Goal: Information Seeking & Learning: Learn about a topic

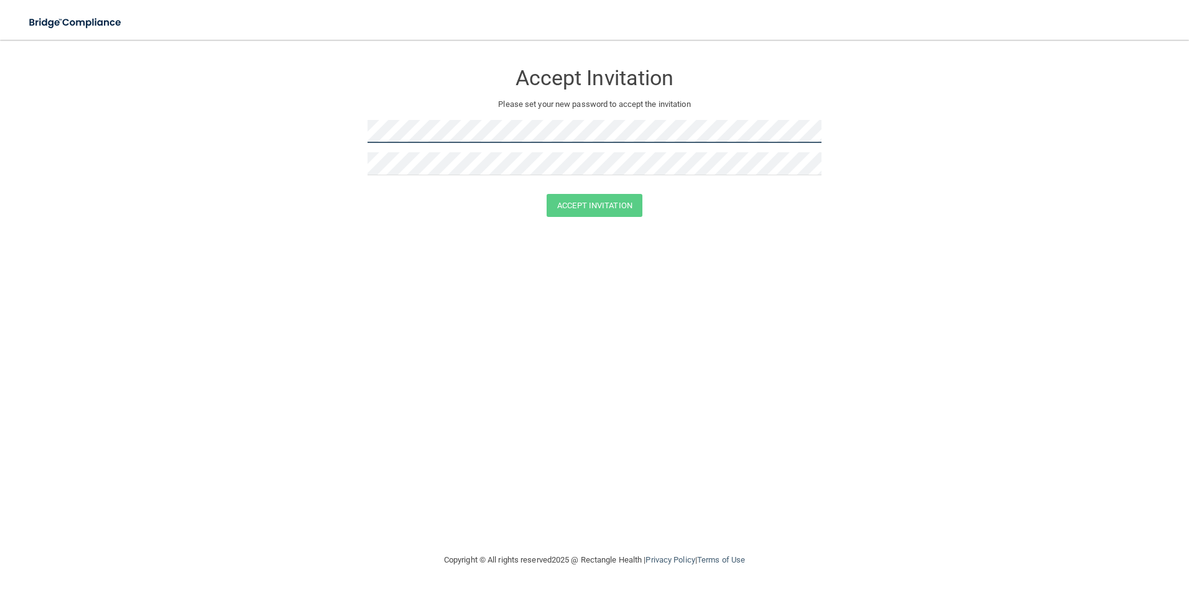
click at [282, 138] on form "Accept Invitation Please set your new password to accept the invitation Accept …" at bounding box center [594, 142] width 1139 height 180
click at [273, 129] on form "Accept Invitation Please set your new password to accept the invitation Passwor…" at bounding box center [594, 151] width 1139 height 198
click at [290, 130] on form "Accept Invitation Please set your new password to accept the invitation Accept …" at bounding box center [594, 142] width 1139 height 180
click at [324, 132] on form "Accept Invitation Please set your new password to accept the invitation Accept …" at bounding box center [594, 142] width 1139 height 180
click at [615, 203] on button "Accept Invitation" at bounding box center [594, 205] width 96 height 23
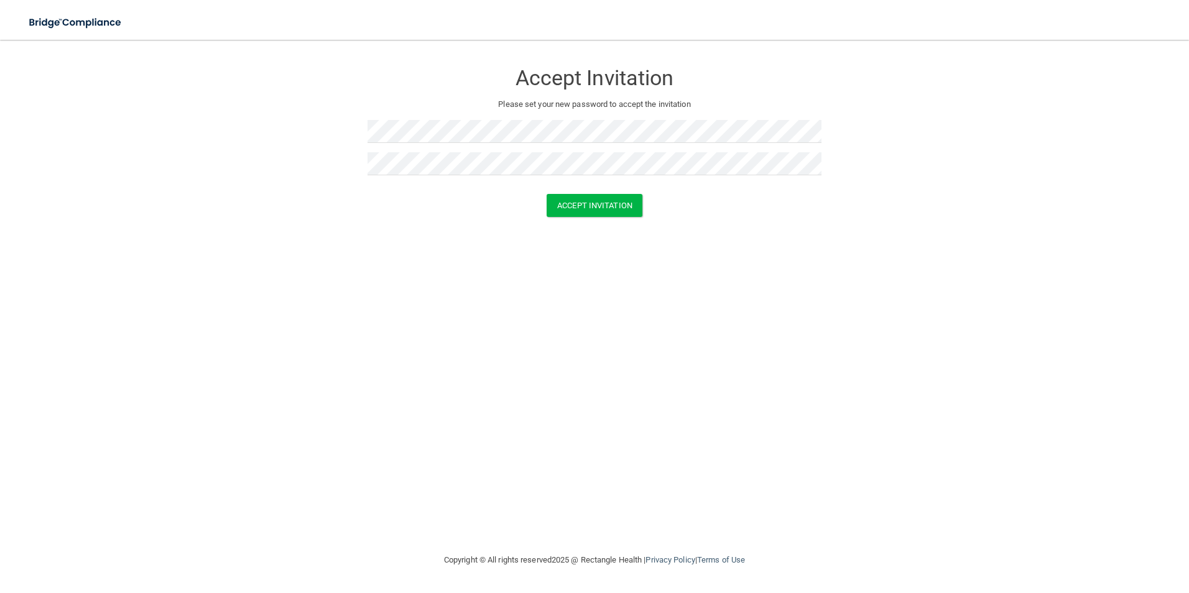
click at [727, 214] on div "Accept Invitation" at bounding box center [594, 205] width 1157 height 23
click at [614, 200] on button "Accept Invitation" at bounding box center [594, 205] width 96 height 23
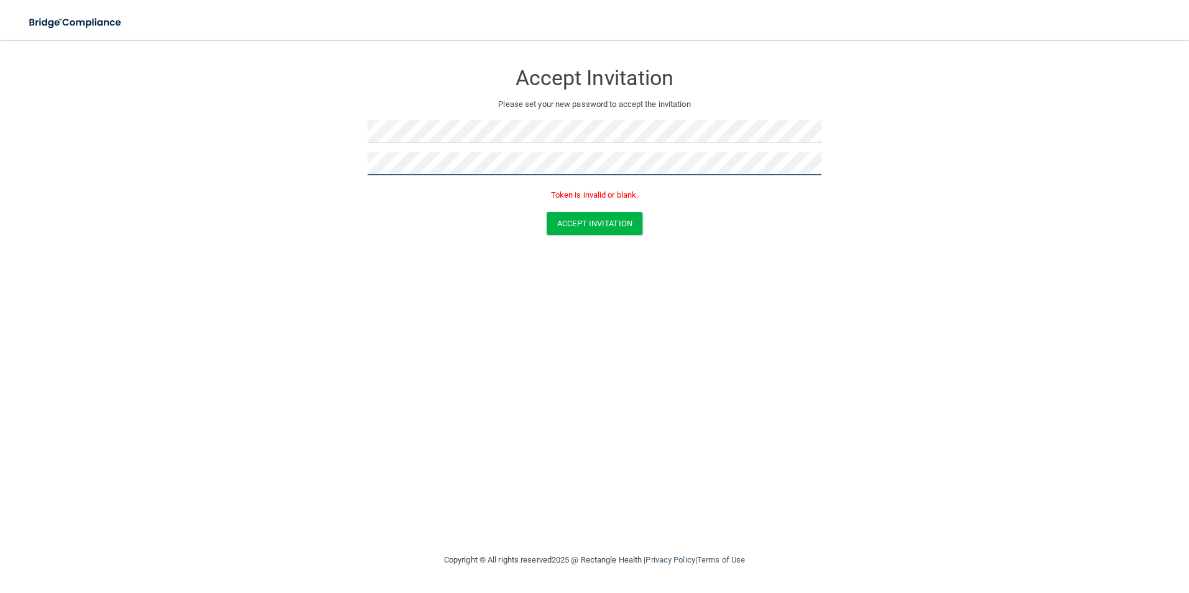
click at [250, 177] on form "Accept Invitation Please set your new password to accept the invitation Token i…" at bounding box center [594, 151] width 1139 height 198
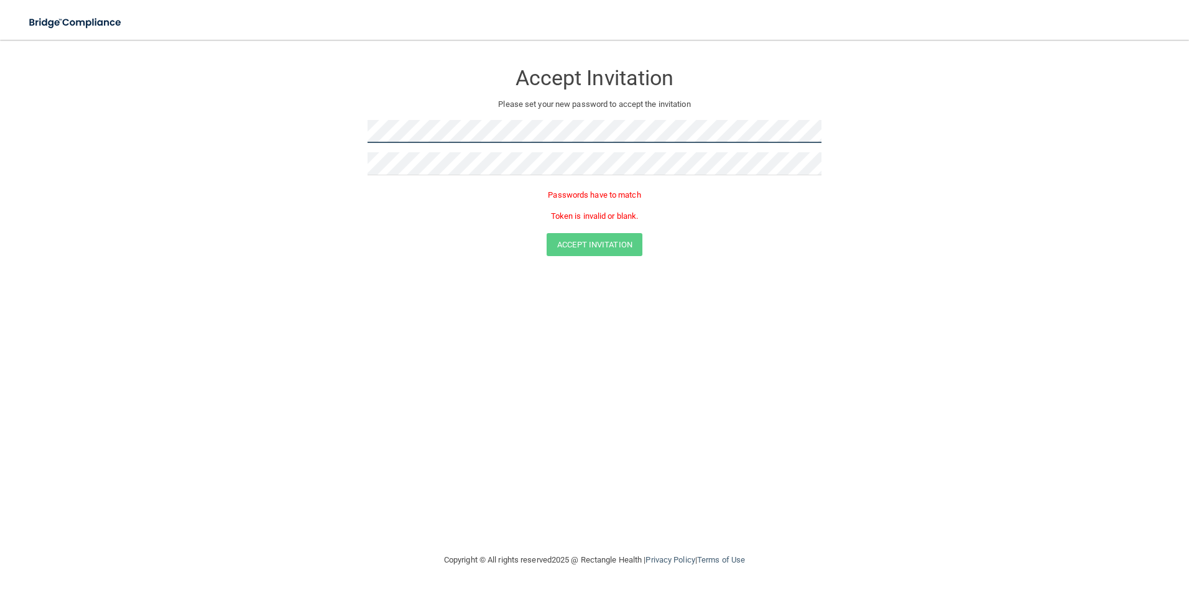
click at [319, 121] on form "Accept Invitation Please set your new password to accept the invitation Passwor…" at bounding box center [594, 161] width 1139 height 219
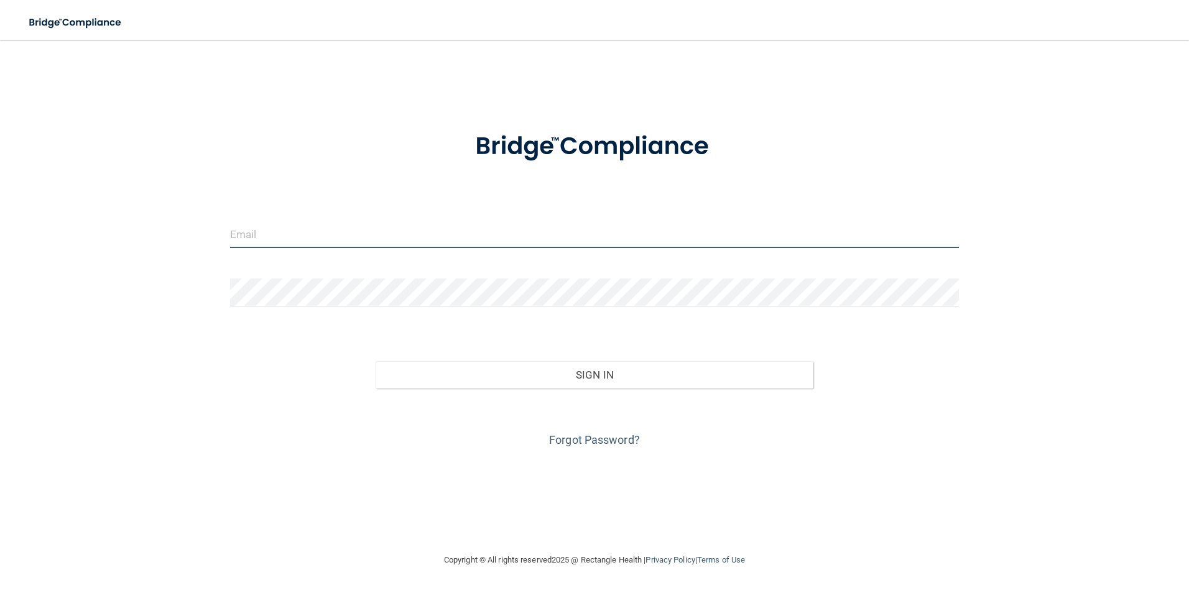
type input "SCARLETTC"
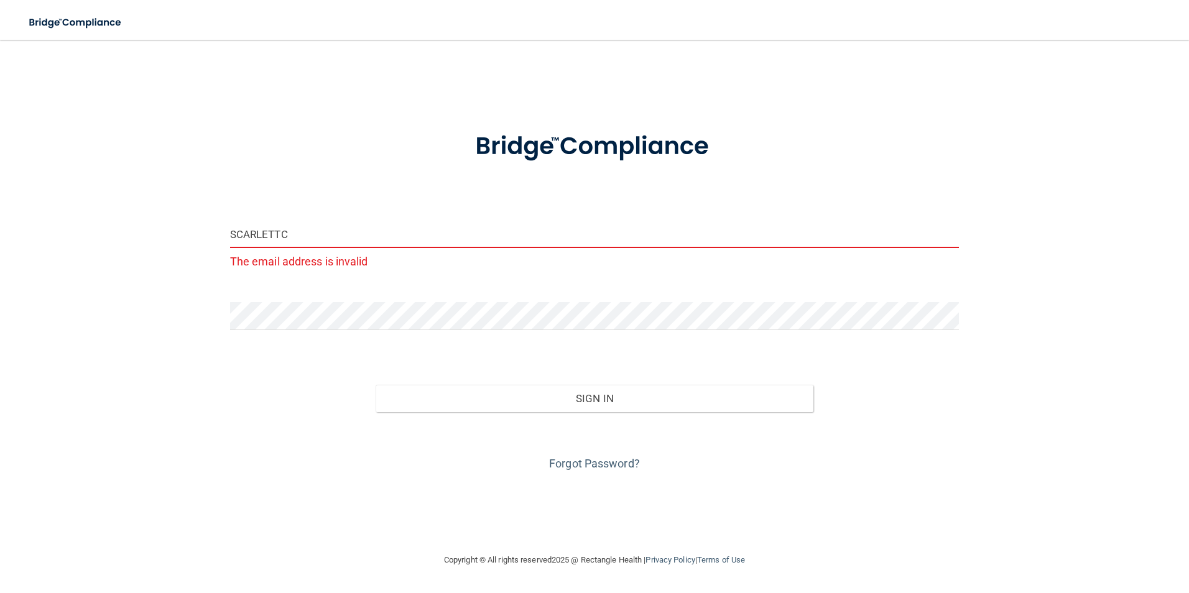
click at [315, 234] on input "SCARLETTC" at bounding box center [594, 234] width 729 height 28
drag, startPoint x: 313, startPoint y: 234, endPoint x: 149, endPoint y: 234, distance: 164.1
click at [154, 232] on div "SCARLETTC The email address is invalid Invalid email/password. You don't have p…" at bounding box center [594, 296] width 1139 height 488
type input "S"
click at [1017, 531] on div "Email is required Invalid email/password. You don't have permission to access t…" at bounding box center [594, 296] width 1139 height 488
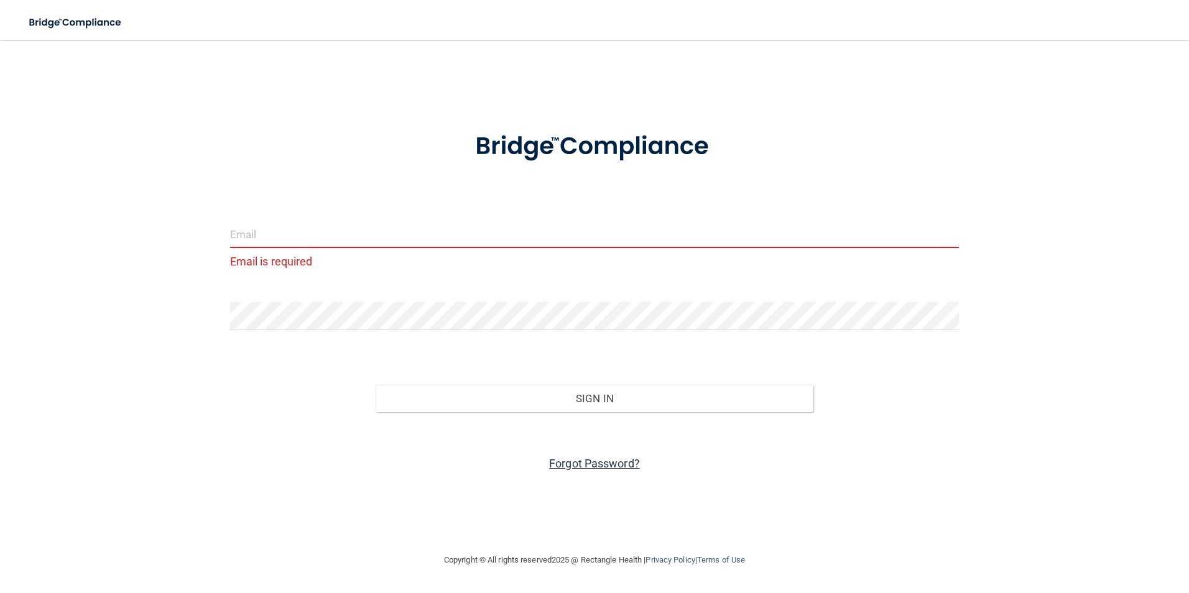
click at [574, 462] on link "Forgot Password?" at bounding box center [594, 463] width 91 height 13
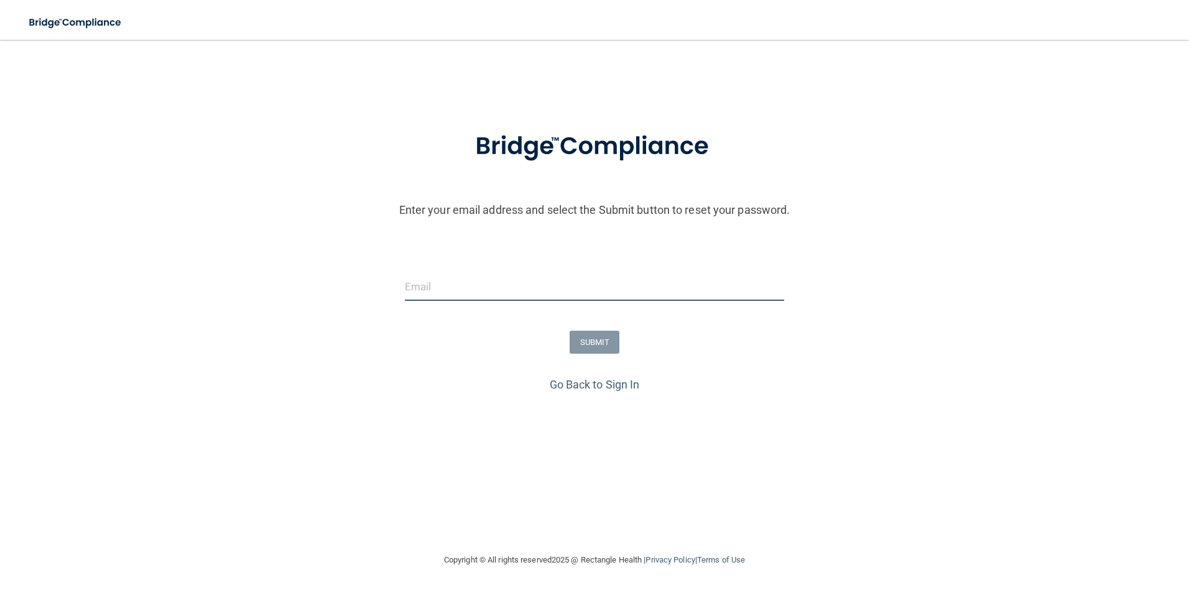
click at [430, 288] on input "email" at bounding box center [595, 287] width 380 height 28
type input "S"
type input "scarlett"
drag, startPoint x: 448, startPoint y: 281, endPoint x: 350, endPoint y: 283, distance: 98.2
click at [350, 283] on div "scarlett The email address is invalid" at bounding box center [594, 303] width 1195 height 61
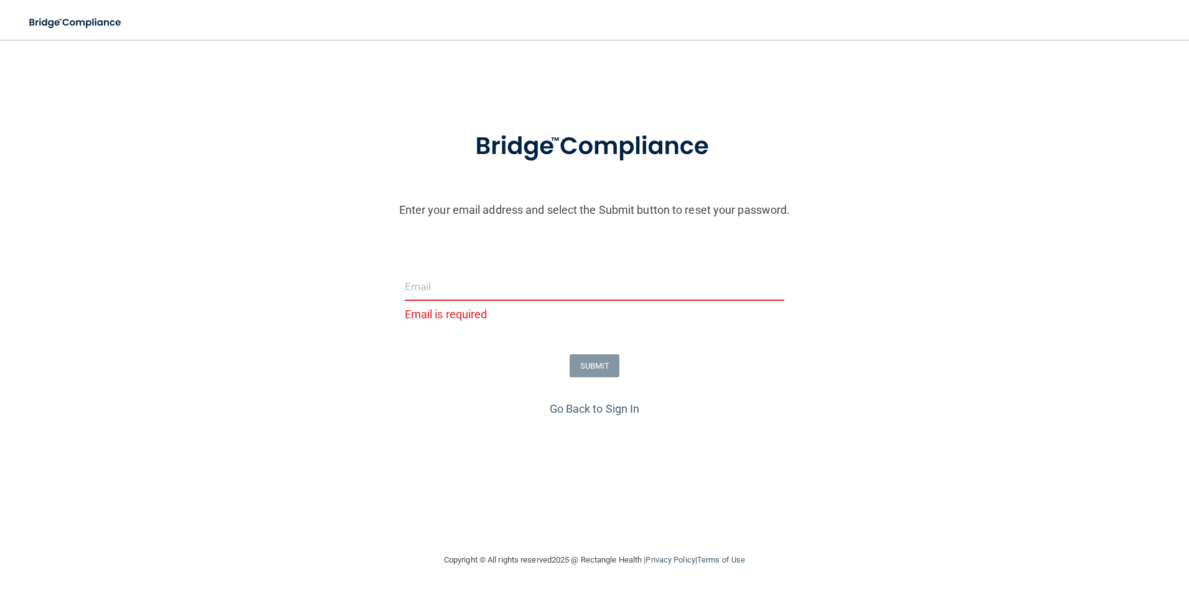
paste input "[EMAIL_ADDRESS][DOMAIN_NAME]"
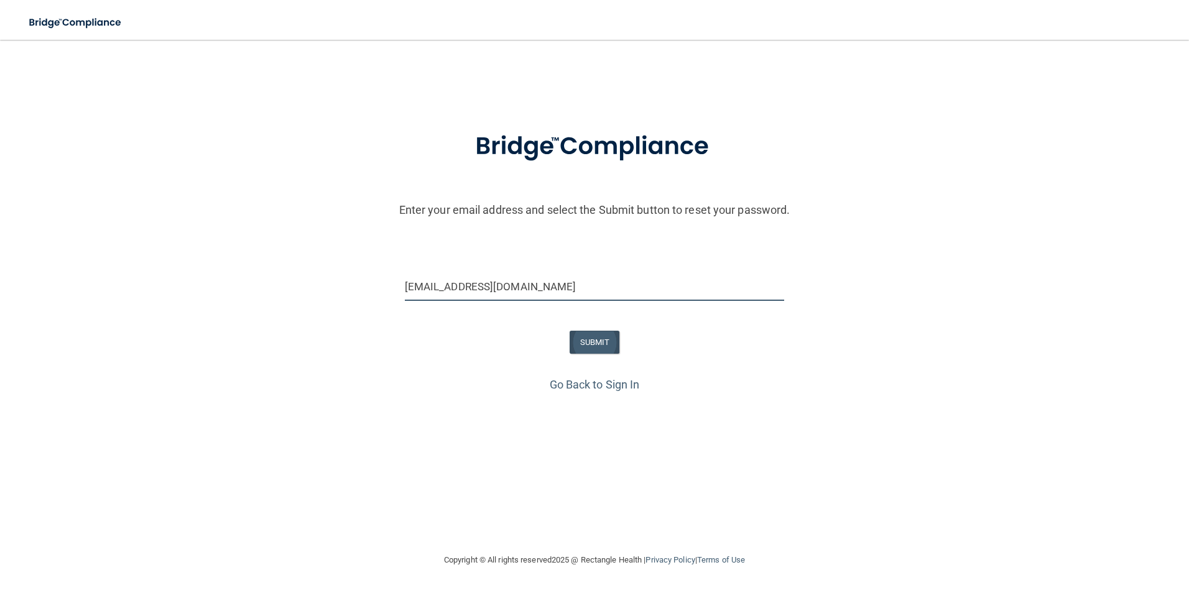
type input "[EMAIL_ADDRESS][DOMAIN_NAME]"
click at [601, 336] on button "SUBMIT" at bounding box center [594, 342] width 50 height 23
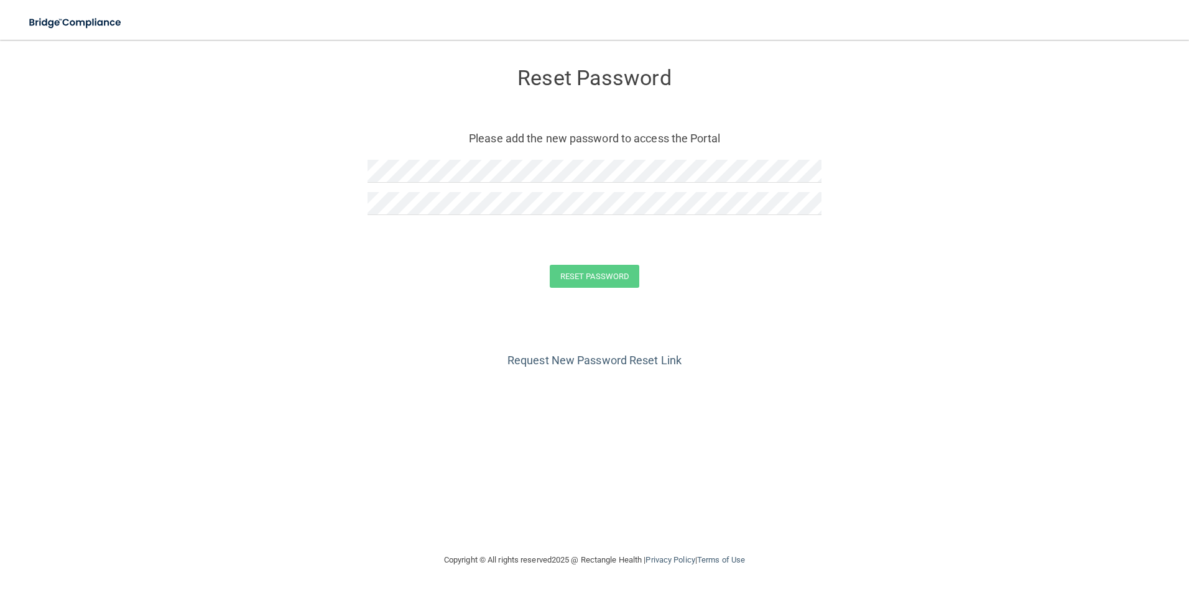
click at [724, 219] on div at bounding box center [594, 208] width 454 height 32
click at [821, 203] on form "Reset Password Please add the new password to access the Portal Reset Password …" at bounding box center [594, 180] width 1139 height 256
click at [612, 274] on button "Reset Password" at bounding box center [595, 276] width 90 height 23
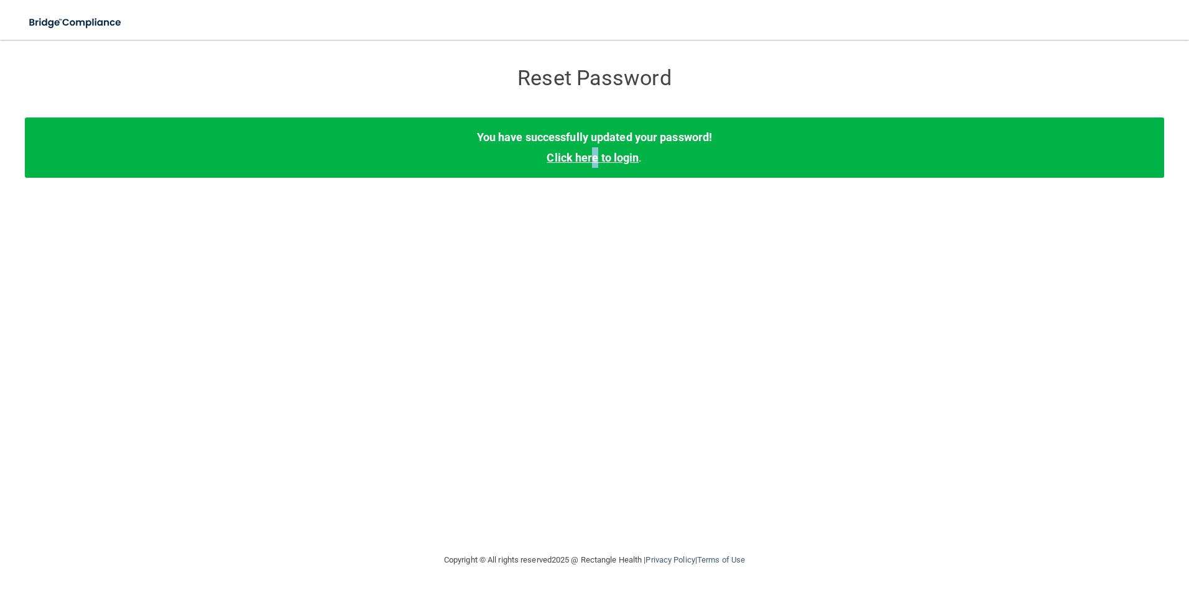
click at [597, 153] on link "Click here to login" at bounding box center [592, 157] width 92 height 13
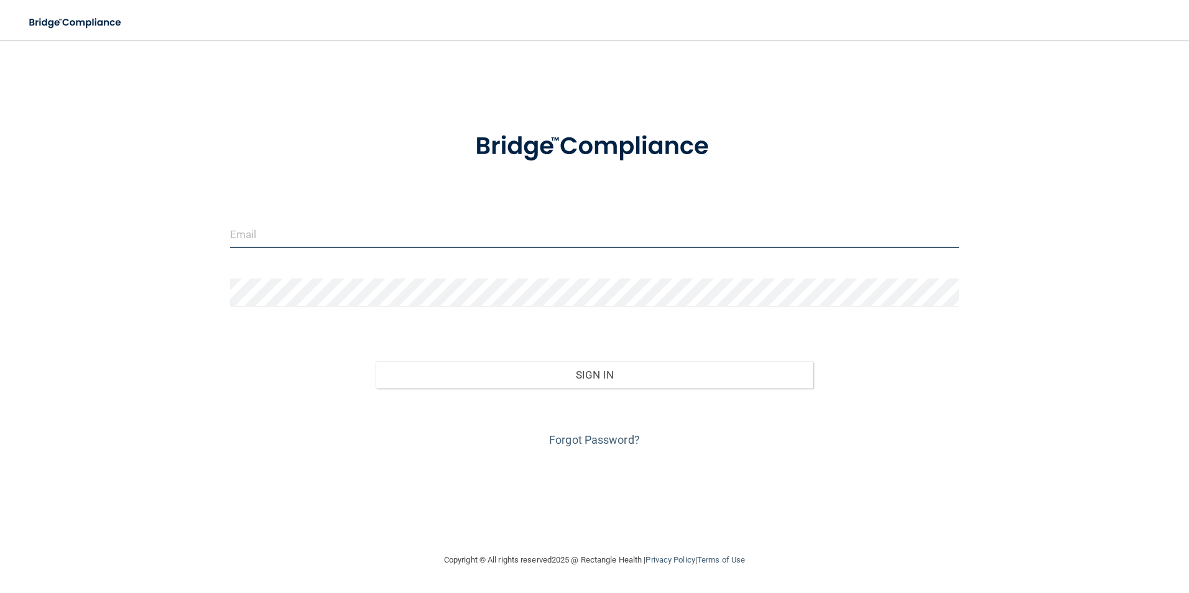
type input "[EMAIL_ADDRESS][DOMAIN_NAME]"
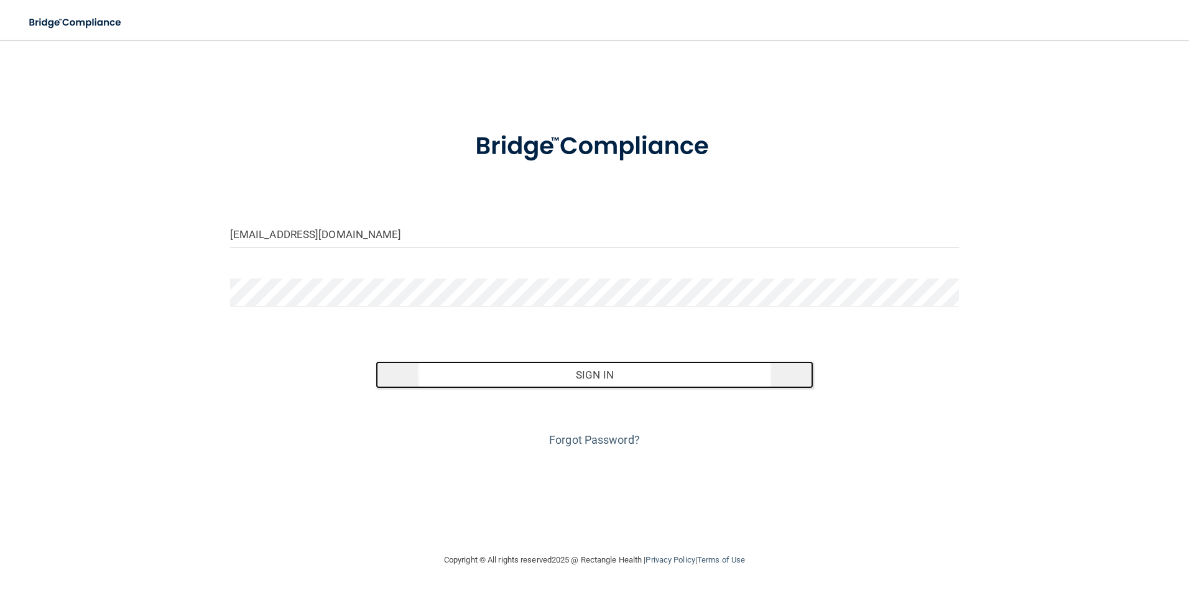
click at [519, 371] on button "Sign In" at bounding box center [594, 374] width 438 height 27
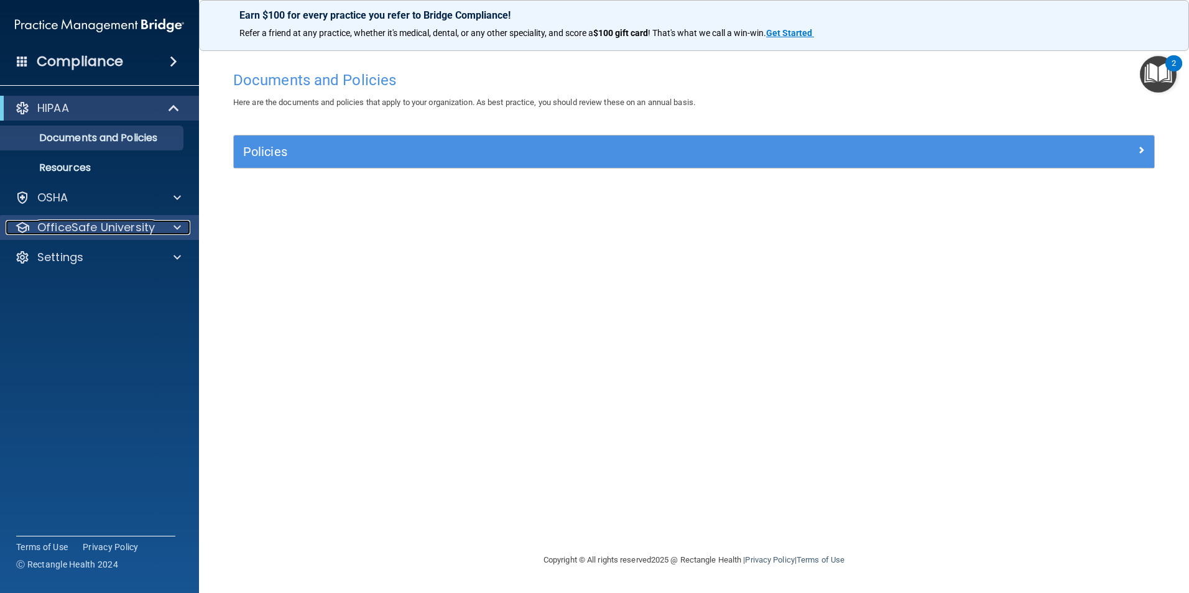
click at [180, 221] on span at bounding box center [176, 227] width 7 height 15
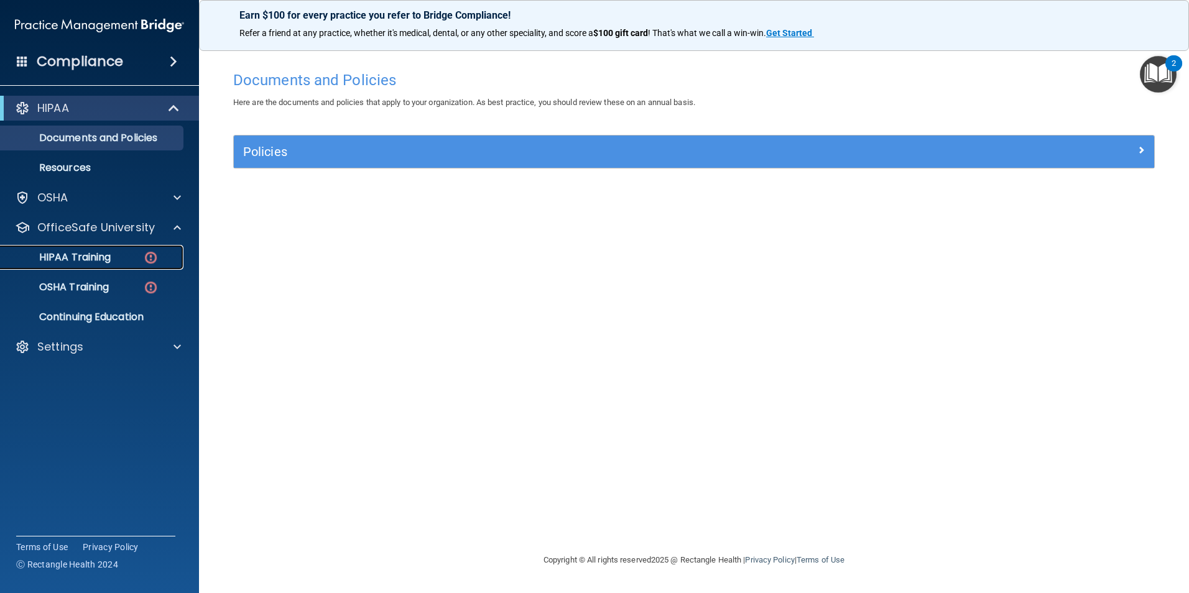
click at [71, 251] on p "HIPAA Training" at bounding box center [59, 257] width 103 height 12
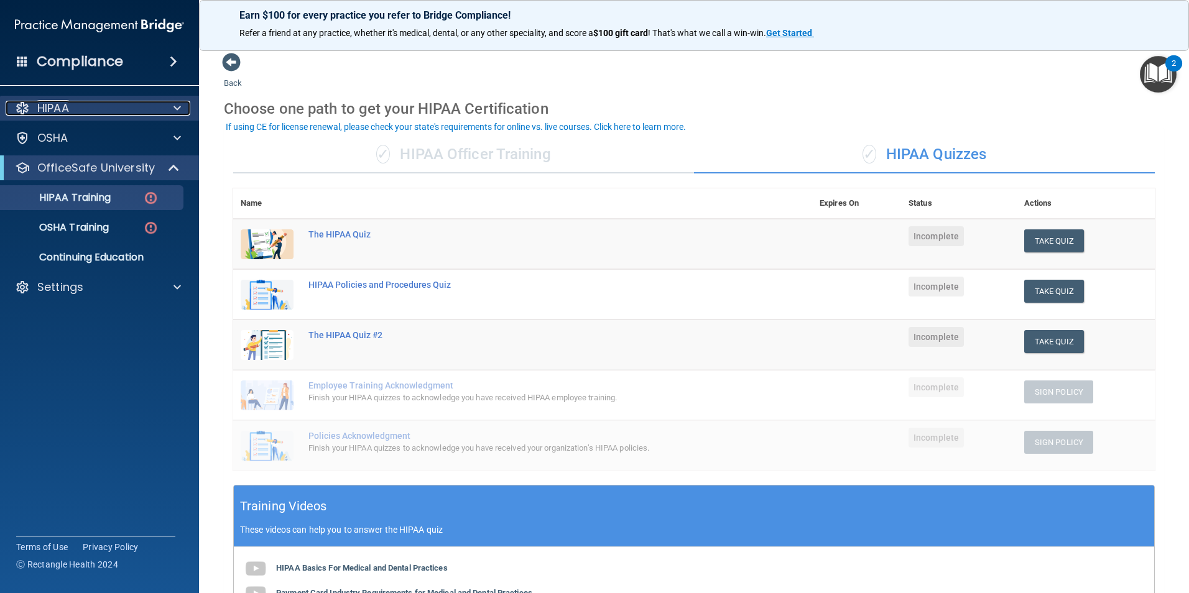
click at [63, 109] on p "HIPAA" at bounding box center [53, 108] width 32 height 15
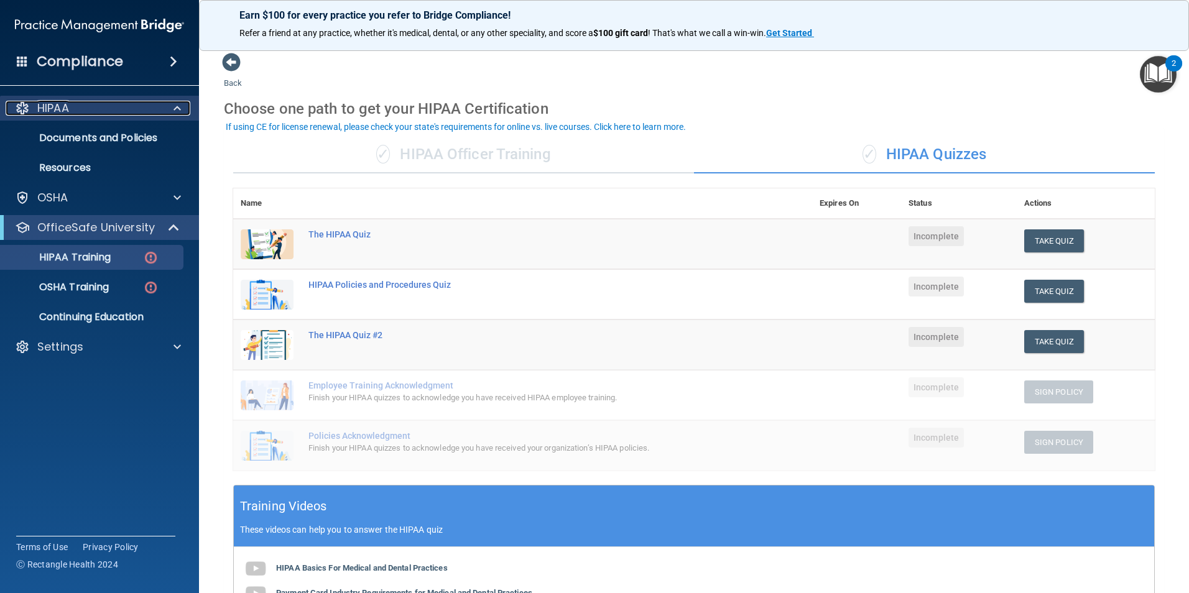
click at [47, 106] on p "HIPAA" at bounding box center [53, 108] width 32 height 15
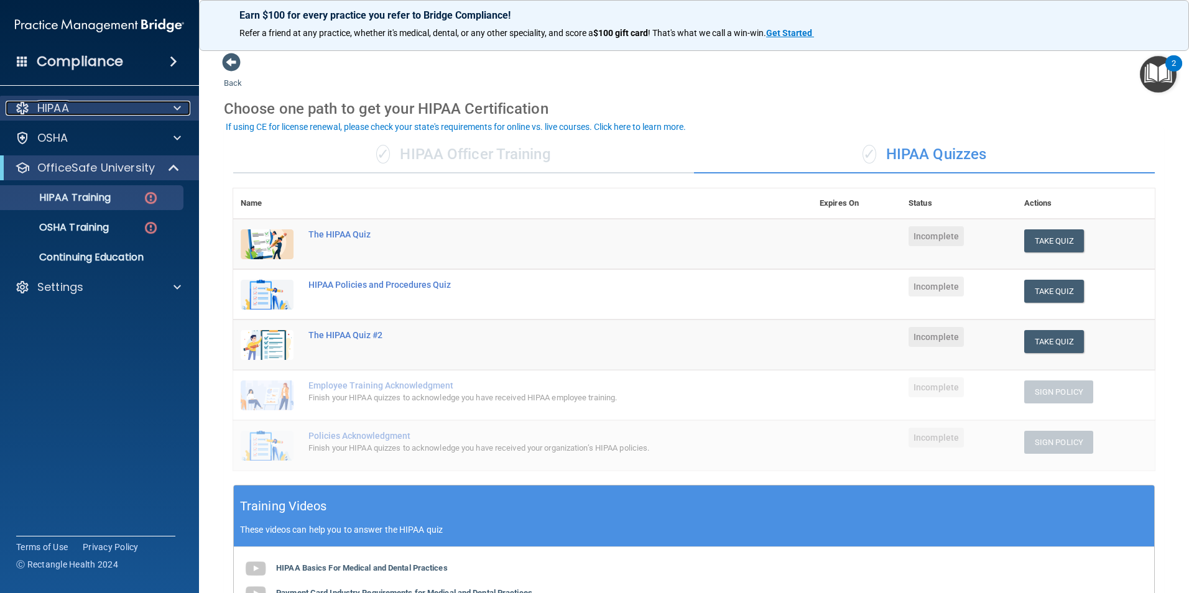
click at [175, 108] on span at bounding box center [176, 108] width 7 height 15
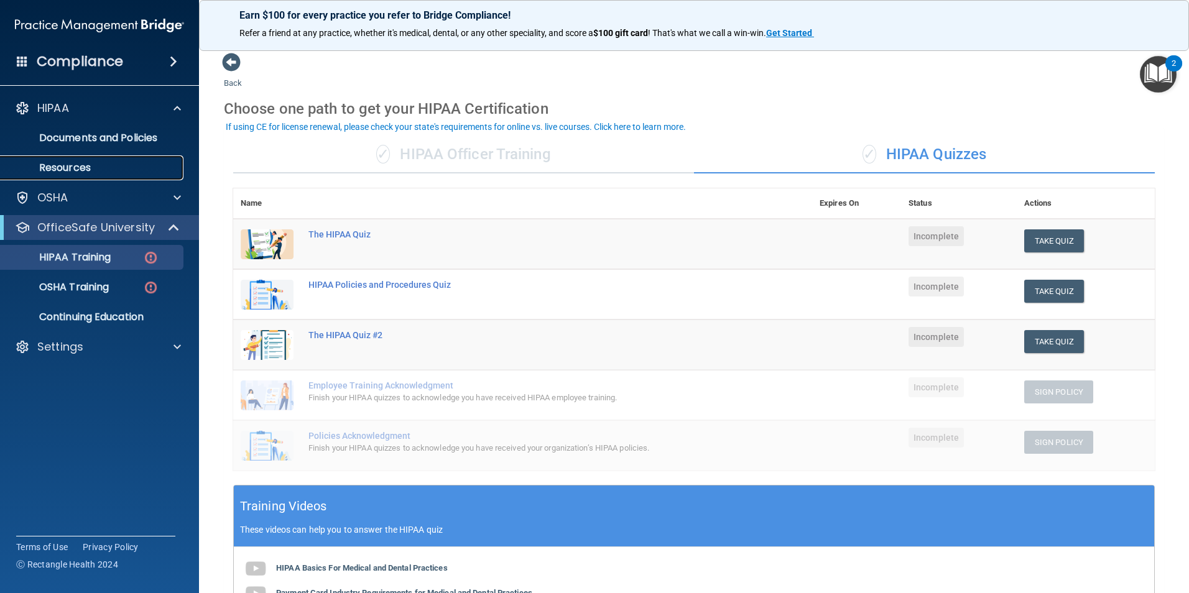
click at [75, 167] on p "Resources" at bounding box center [93, 168] width 170 height 12
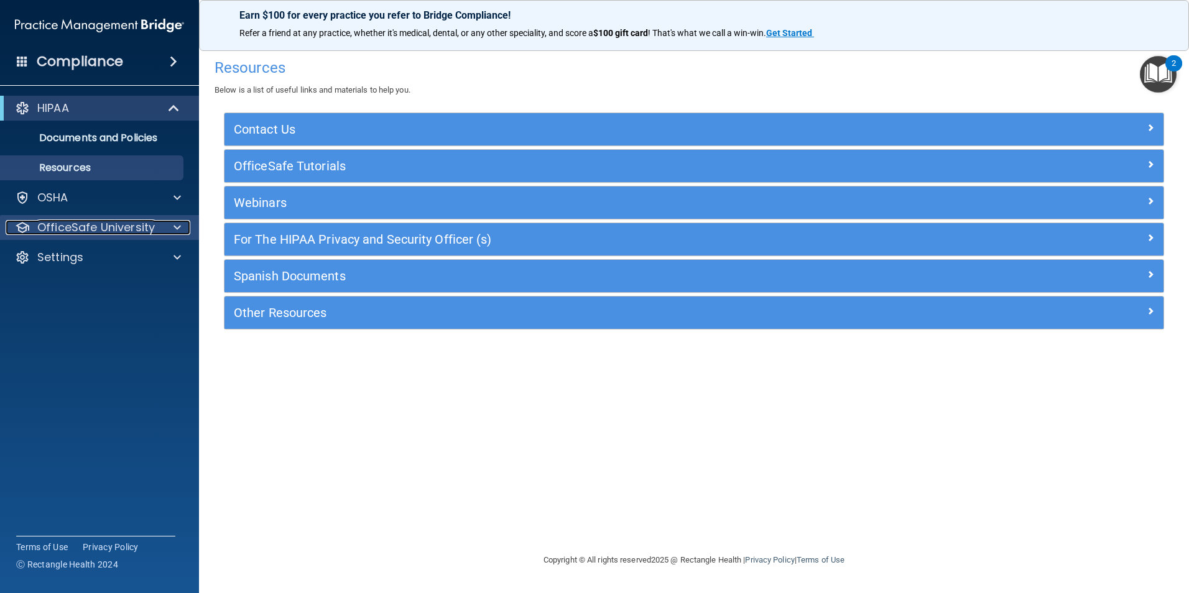
click at [178, 222] on span at bounding box center [176, 227] width 7 height 15
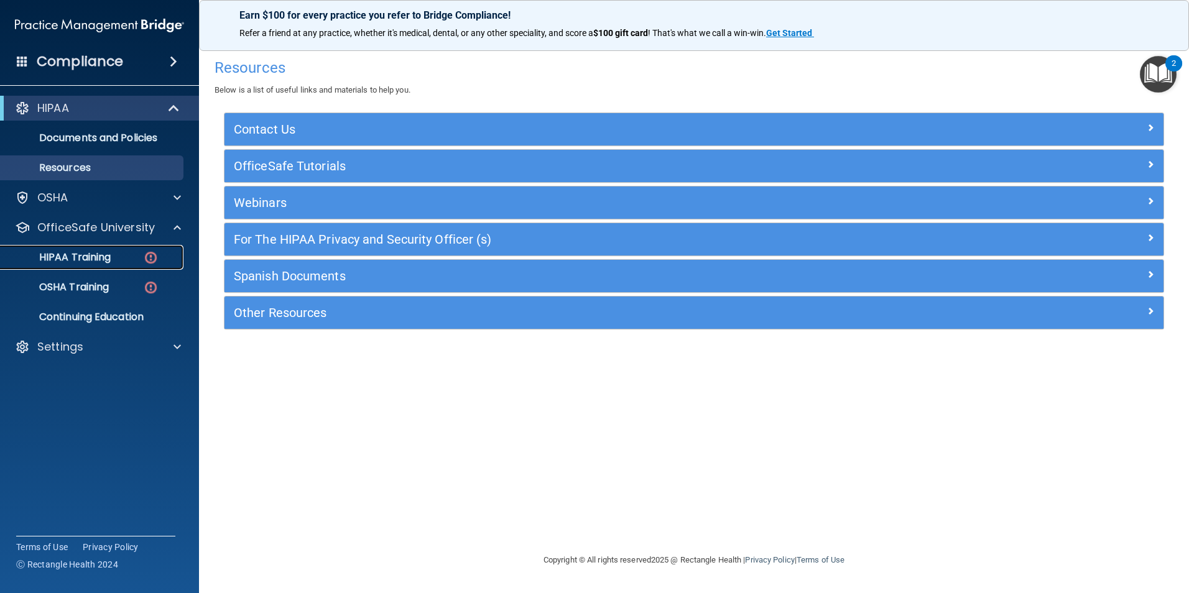
click at [87, 251] on p "HIPAA Training" at bounding box center [59, 257] width 103 height 12
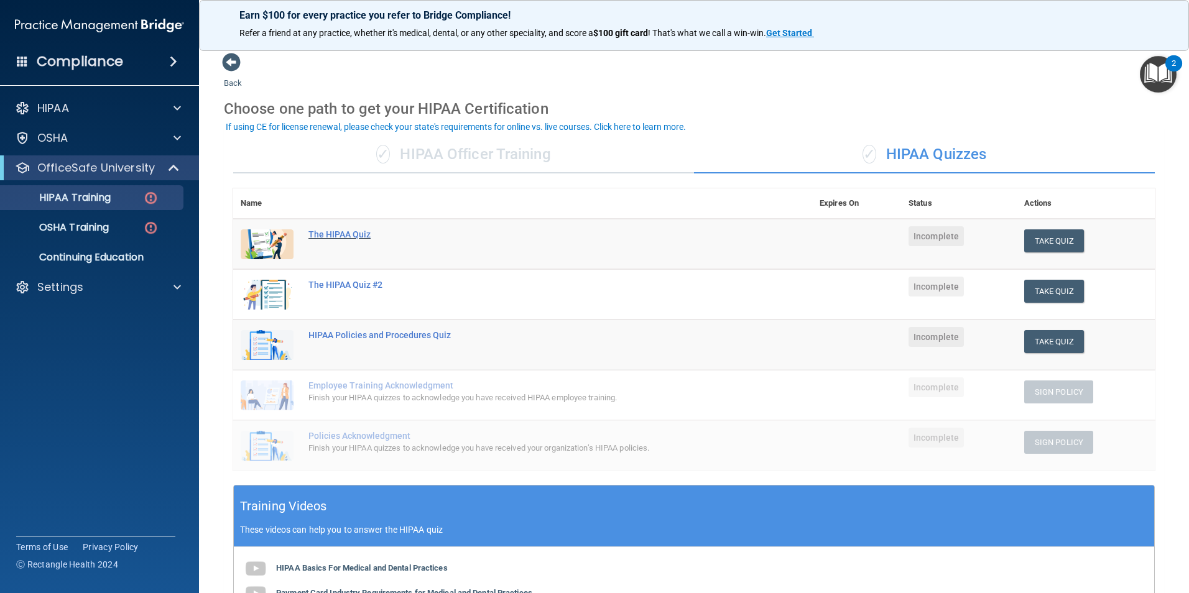
click at [340, 235] on div "The HIPAA Quiz" at bounding box center [528, 234] width 441 height 10
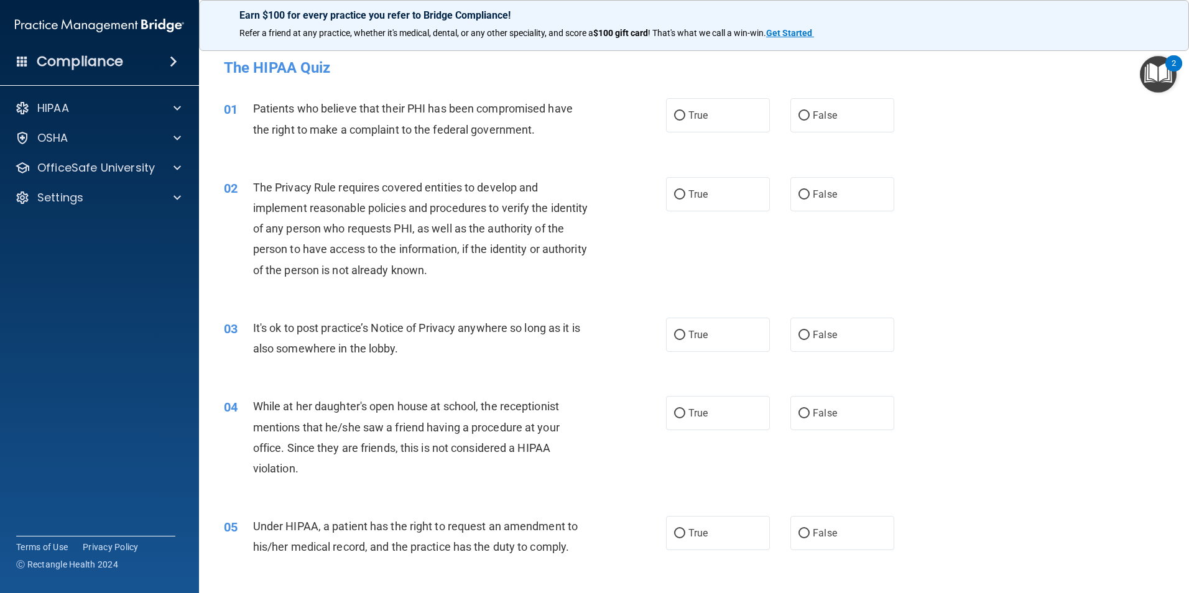
click at [176, 58] on span at bounding box center [173, 61] width 7 height 15
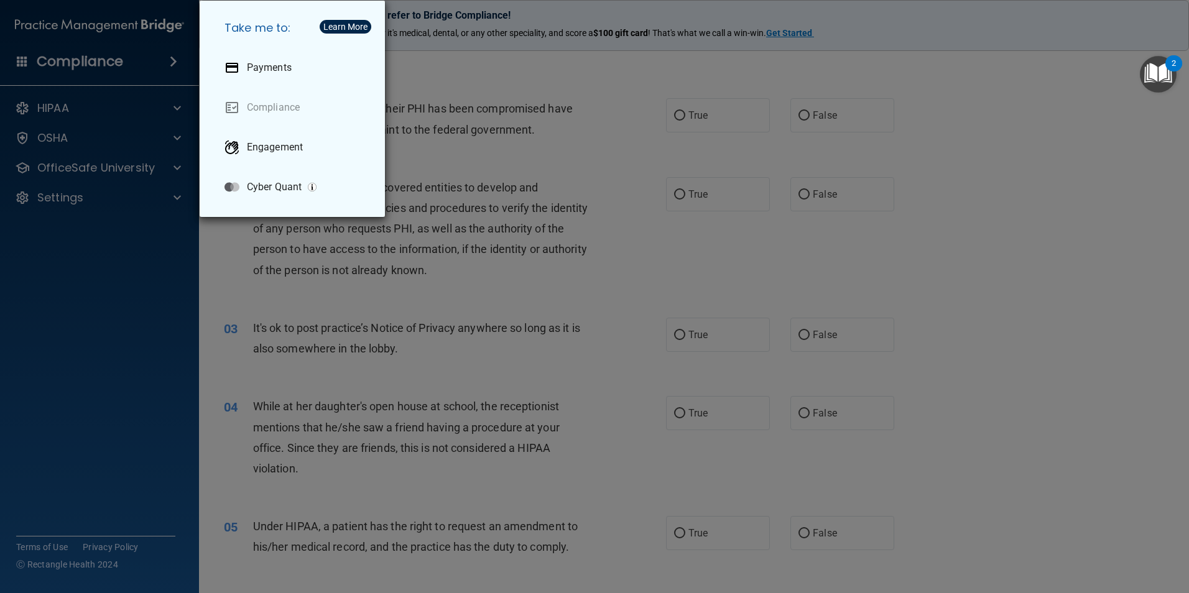
drag, startPoint x: 113, startPoint y: 122, endPoint x: 106, endPoint y: 121, distance: 6.2
click at [110, 122] on div "Take me to: Payments Compliance Engagement Cyber Quant" at bounding box center [594, 296] width 1189 height 593
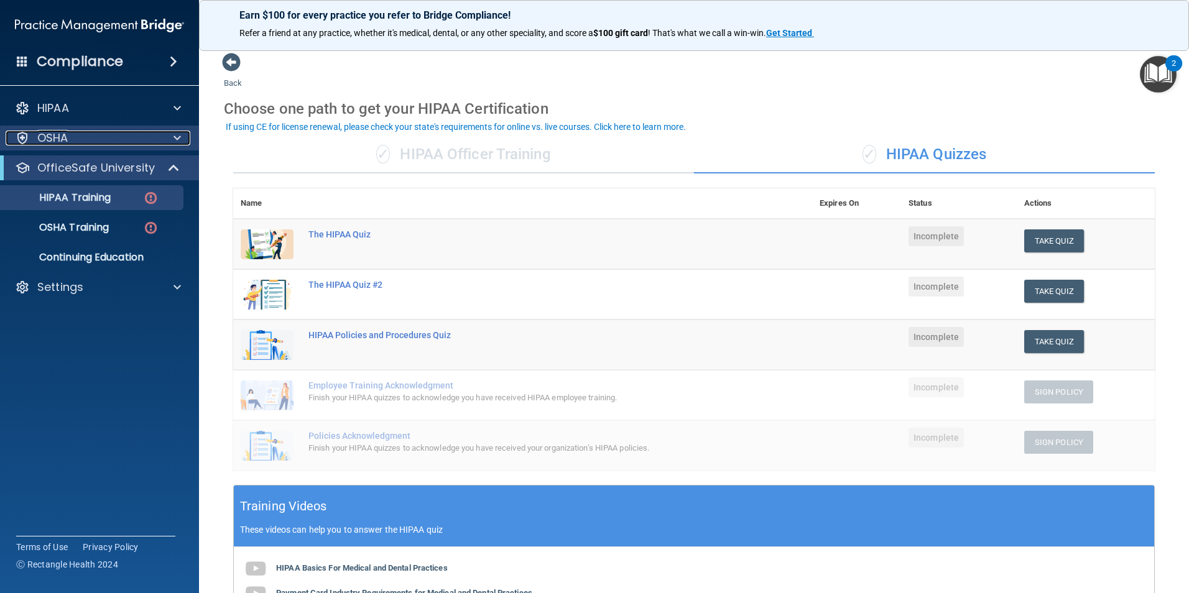
click at [180, 136] on span at bounding box center [176, 138] width 7 height 15
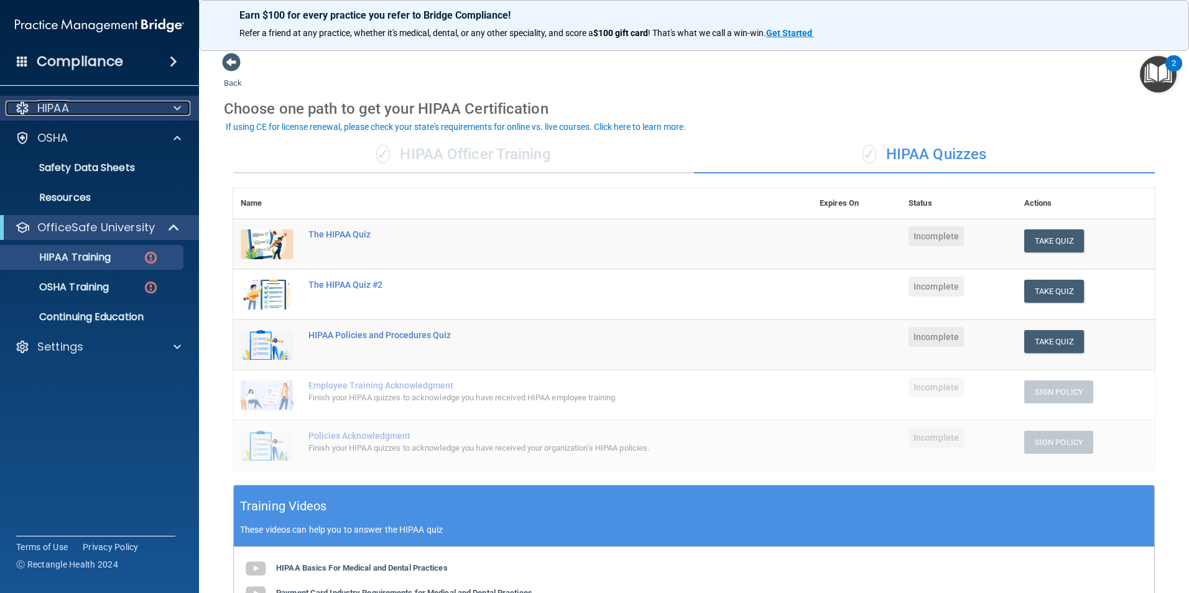
click at [61, 107] on p "HIPAA" at bounding box center [53, 108] width 32 height 15
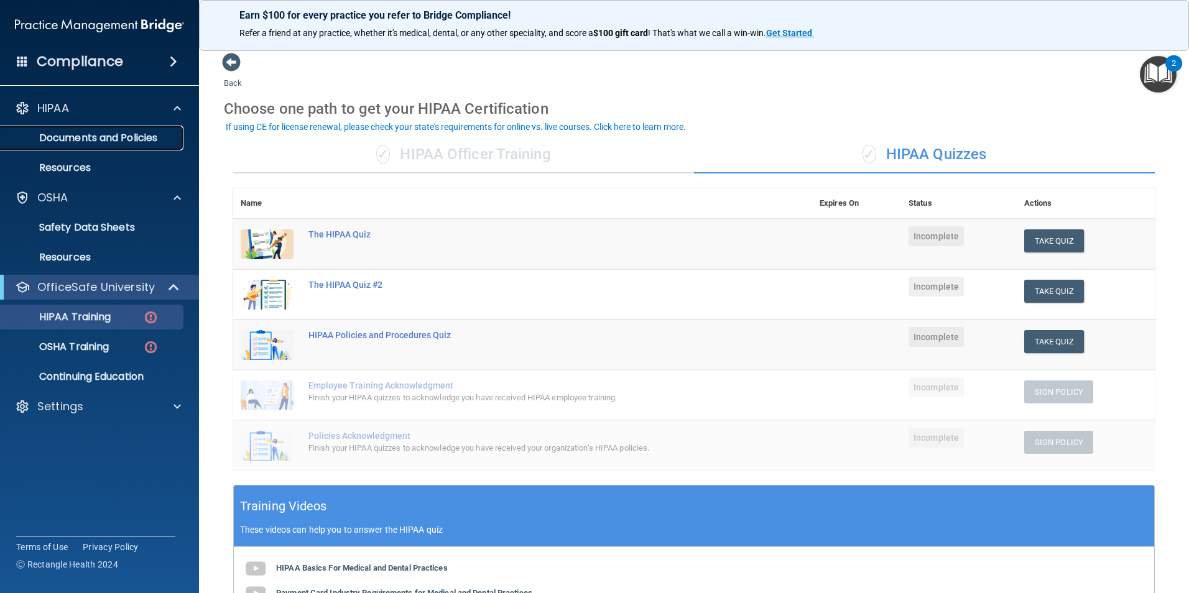
click at [83, 138] on p "Documents and Policies" at bounding box center [93, 138] width 170 height 12
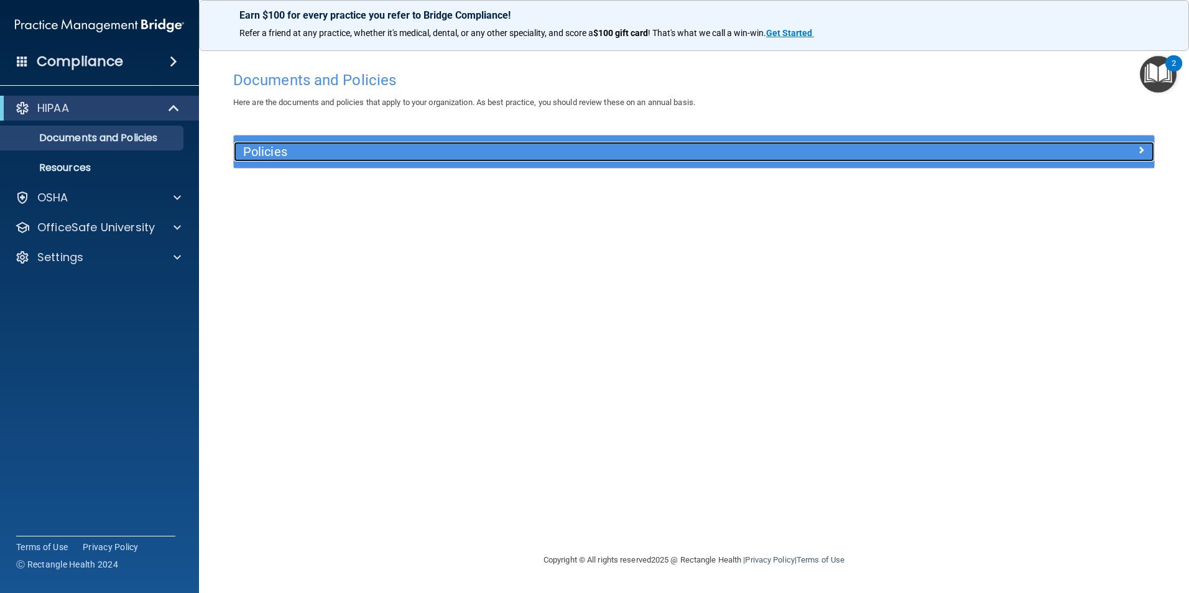
click at [352, 155] on h5 "Policies" at bounding box center [578, 152] width 671 height 14
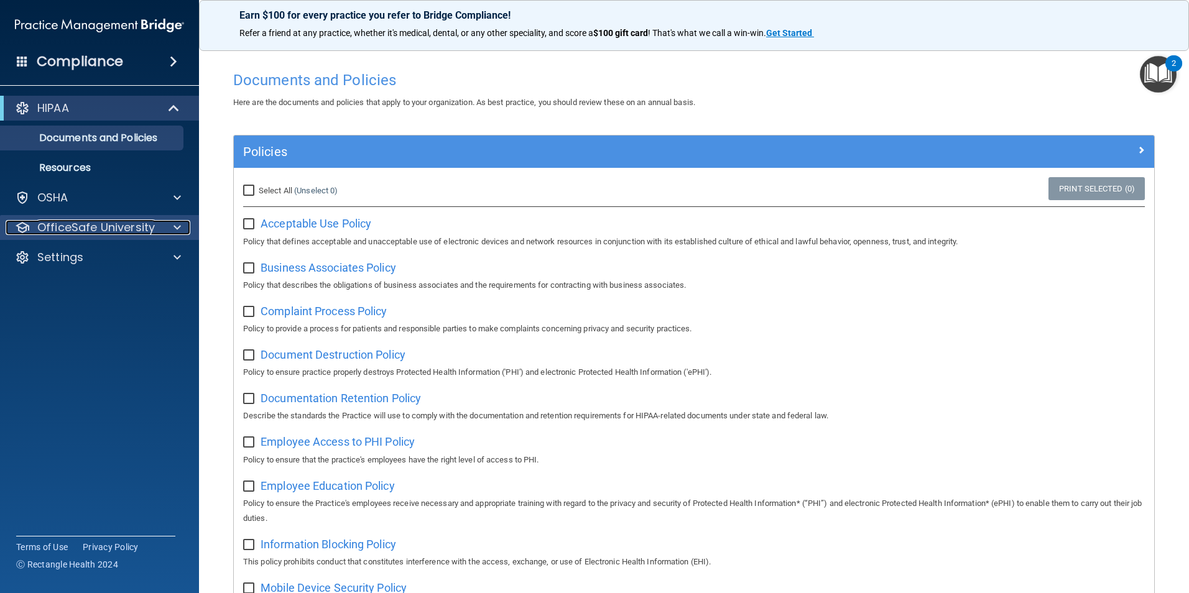
click at [97, 224] on p "OfficeSafe University" at bounding box center [95, 227] width 117 height 15
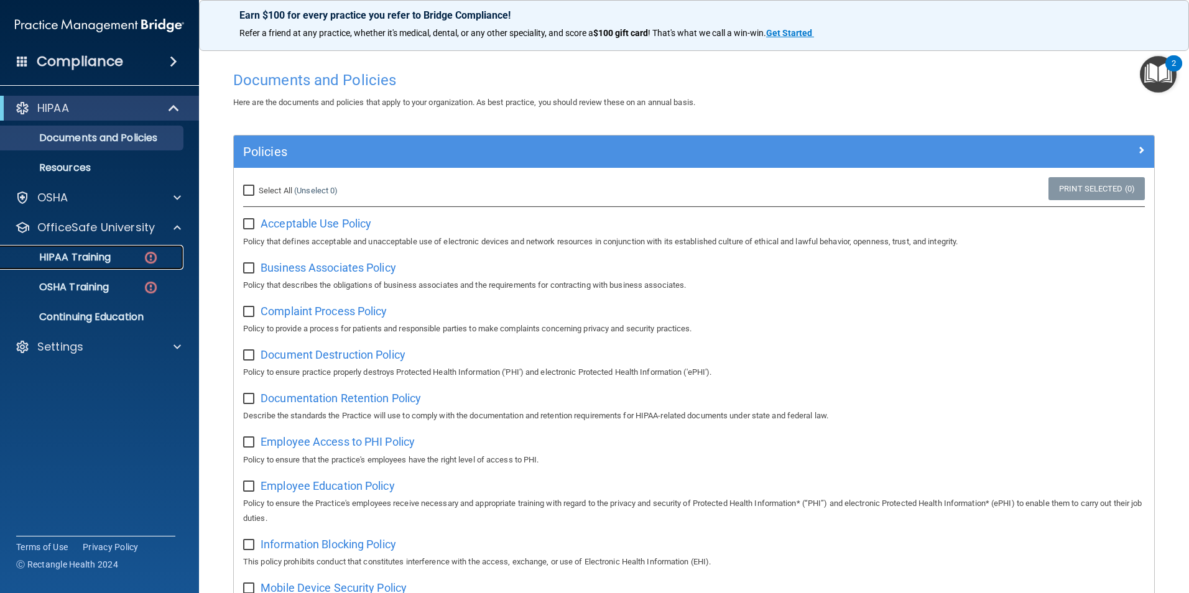
click at [147, 255] on img at bounding box center [151, 258] width 16 height 16
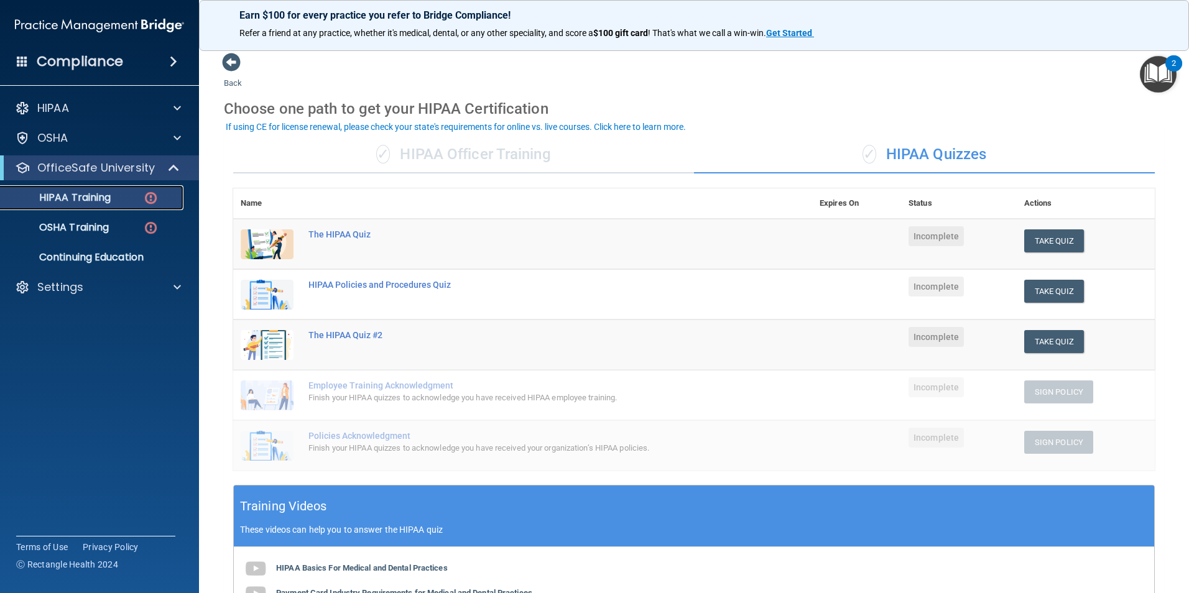
scroll to position [249, 0]
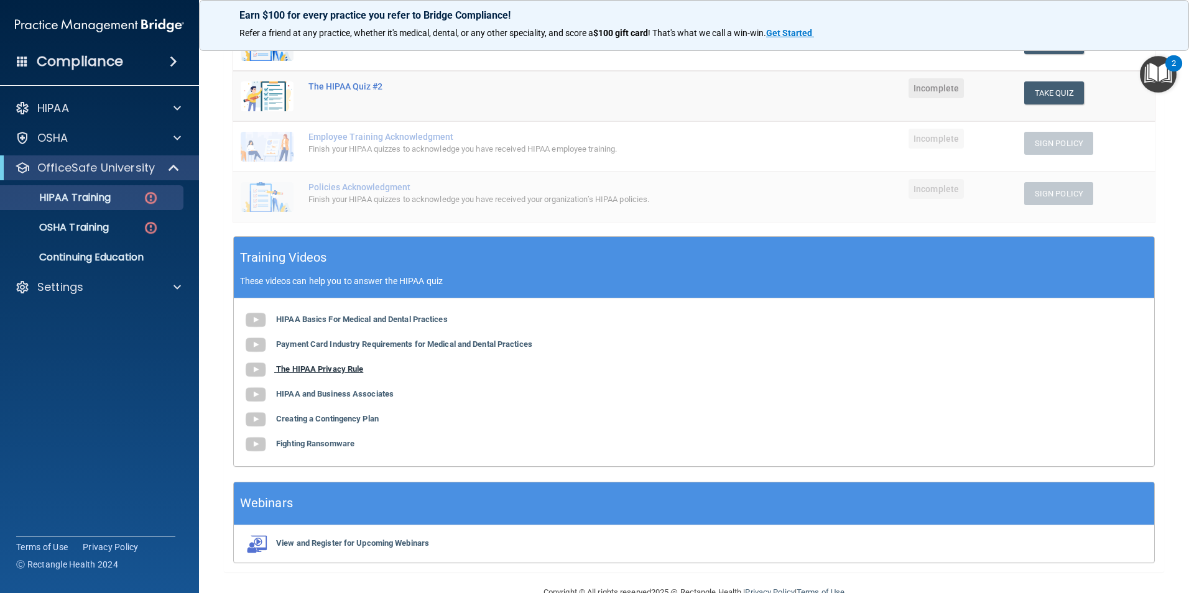
click at [298, 366] on b "The HIPAA Privacy Rule" at bounding box center [319, 368] width 87 height 9
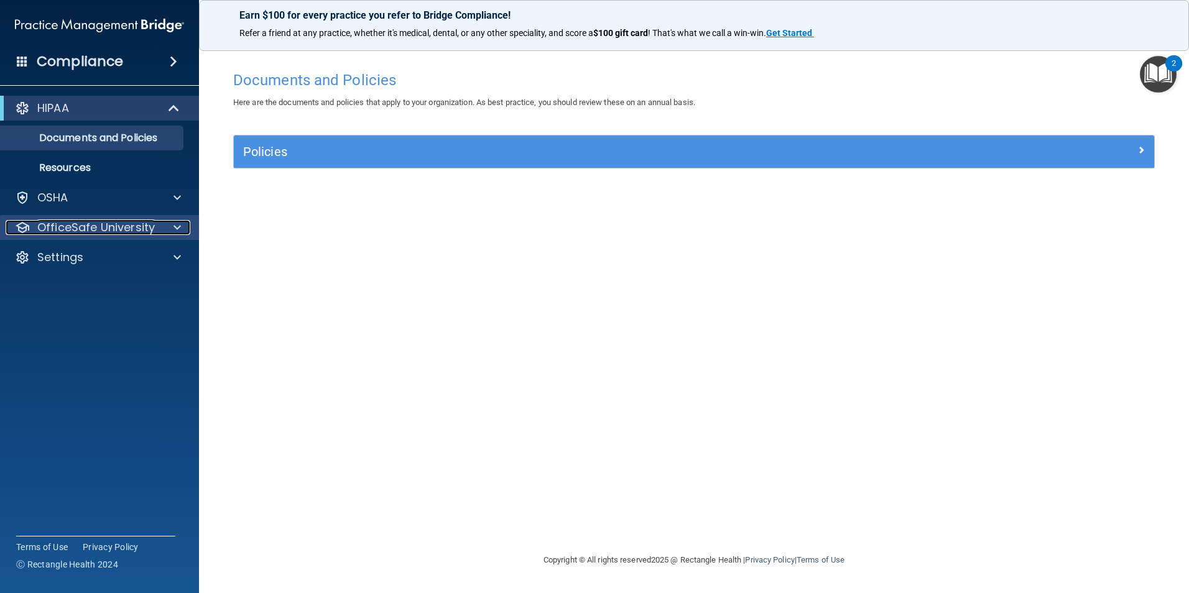
click at [173, 223] on span at bounding box center [176, 227] width 7 height 15
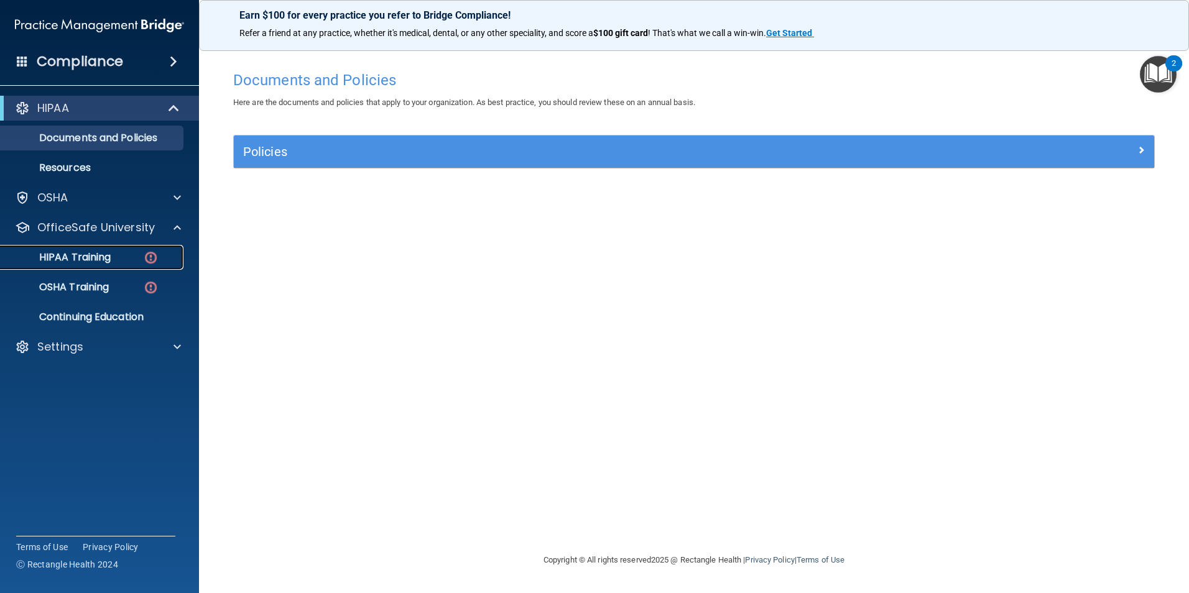
click at [144, 255] on img at bounding box center [151, 258] width 16 height 16
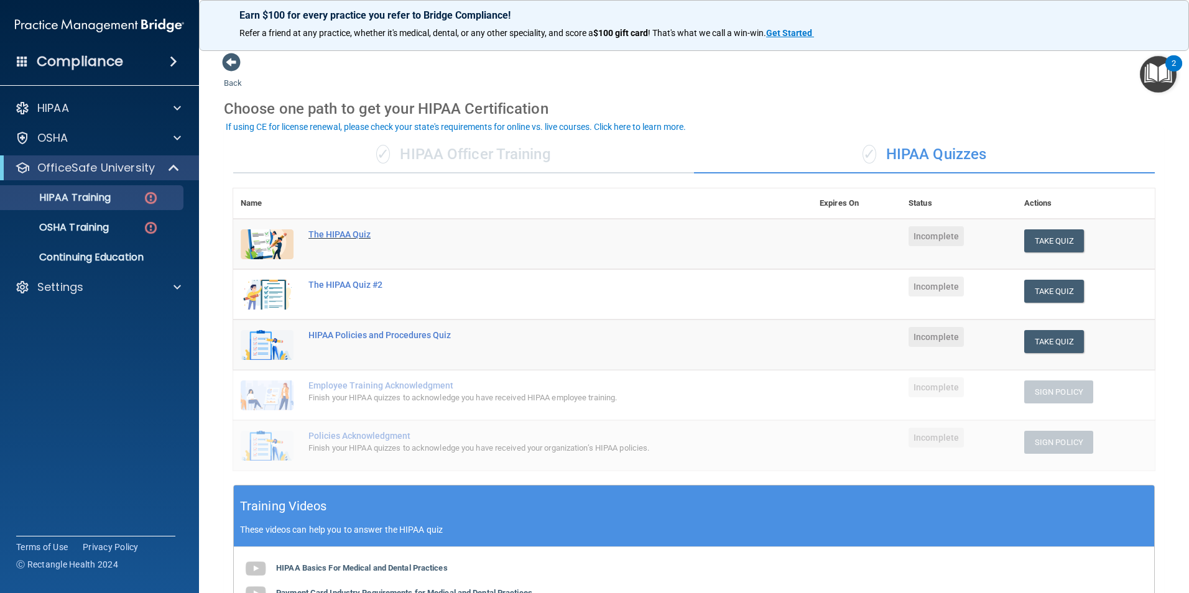
click at [339, 233] on div "The HIPAA Quiz" at bounding box center [528, 234] width 441 height 10
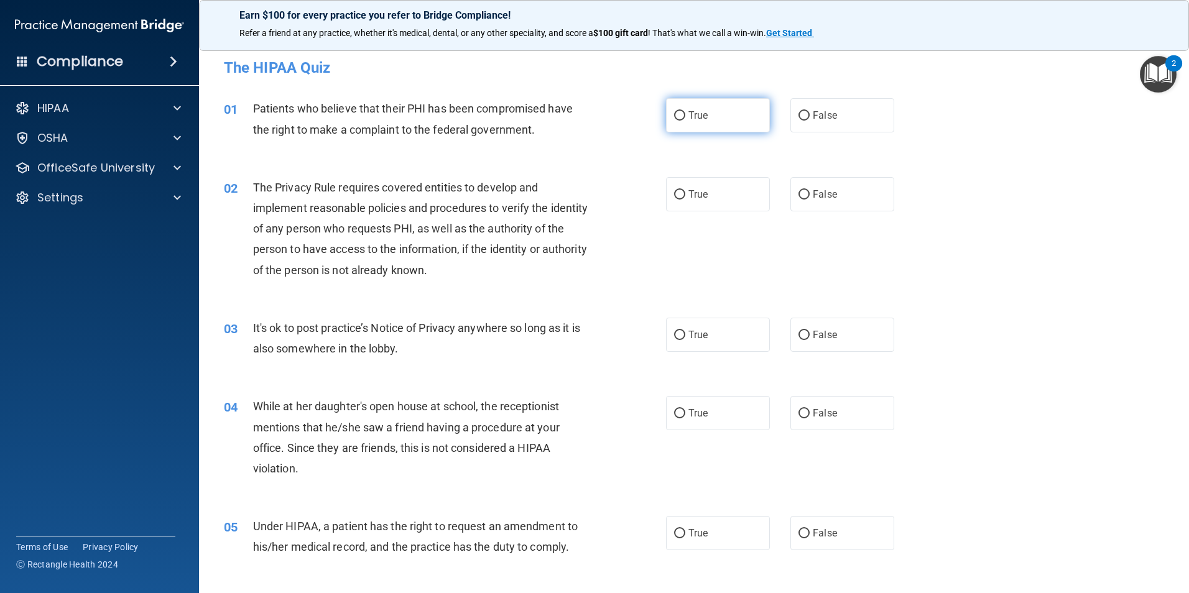
click at [674, 114] on input "True" at bounding box center [679, 115] width 11 height 9
radio input "true"
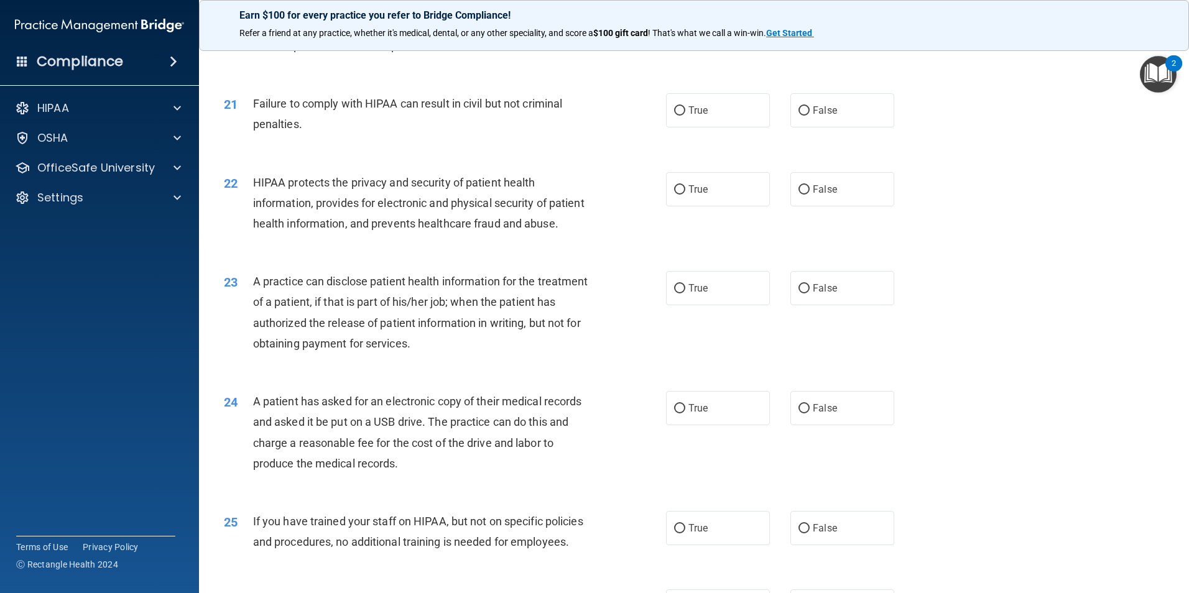
scroll to position [1748, 0]
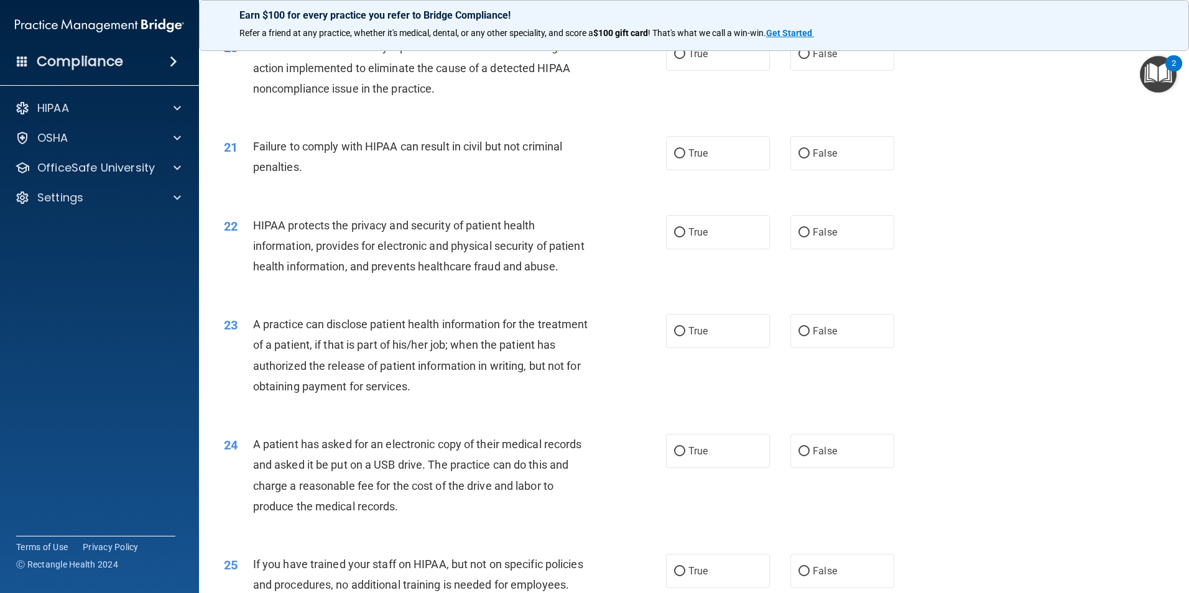
click at [1172, 65] on div "2" at bounding box center [1173, 71] width 4 height 16
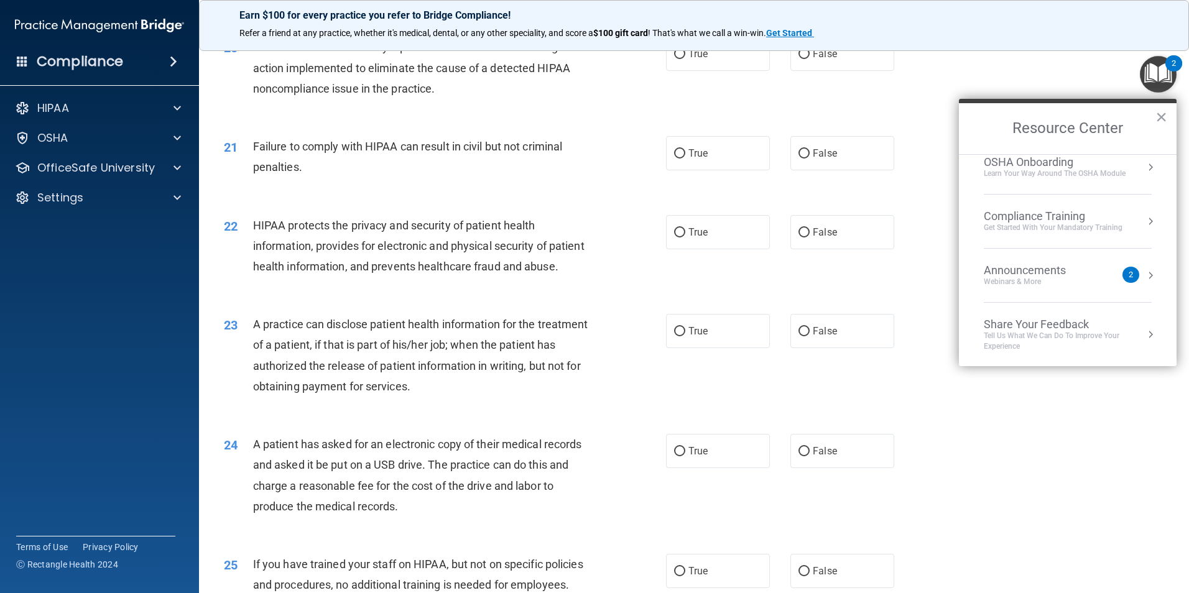
scroll to position [70, 0]
click at [1029, 219] on div "Compliance Training" at bounding box center [1052, 215] width 139 height 14
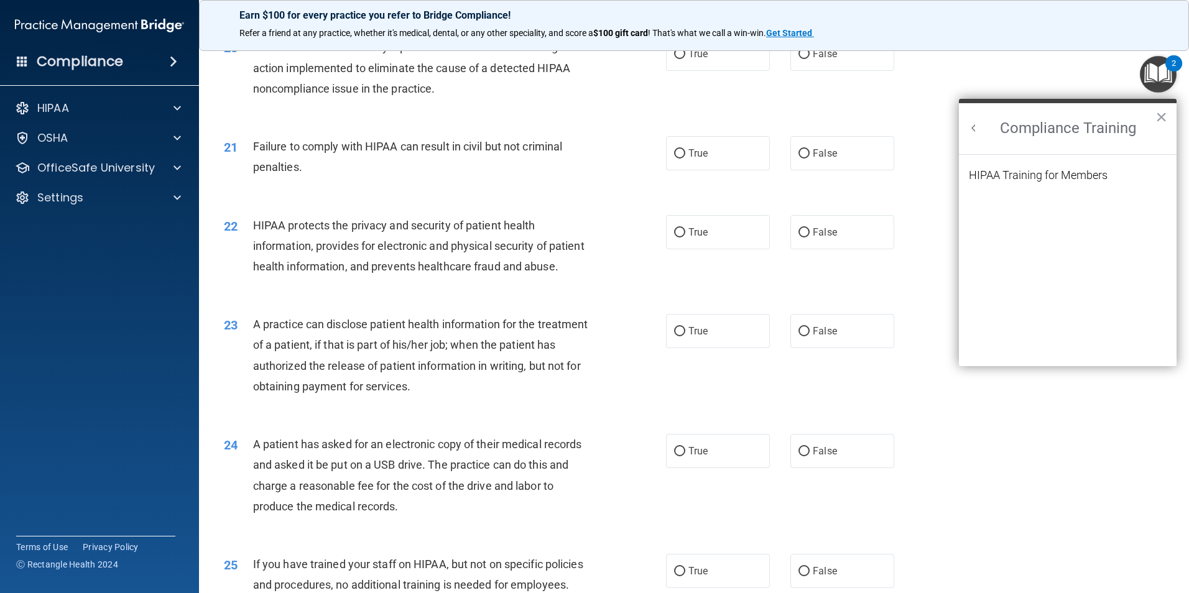
scroll to position [0, 0]
click at [1039, 171] on div "HIPAA Training for Members" at bounding box center [1037, 175] width 139 height 11
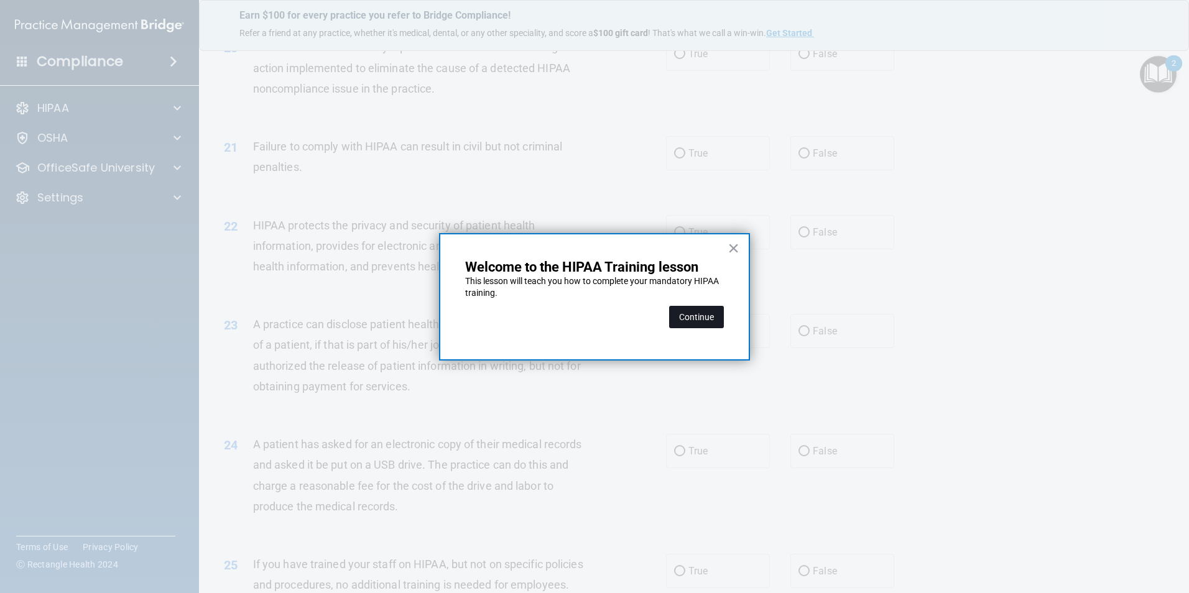
click at [676, 314] on button "Continue" at bounding box center [696, 317] width 55 height 22
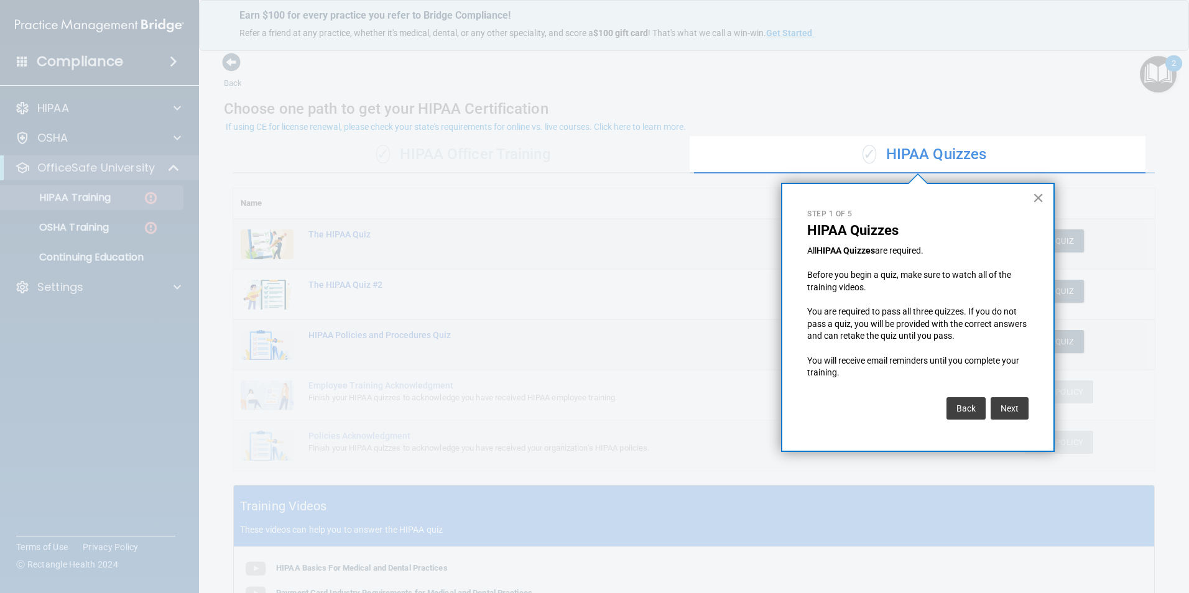
click at [1038, 194] on button "×" at bounding box center [1038, 198] width 12 height 20
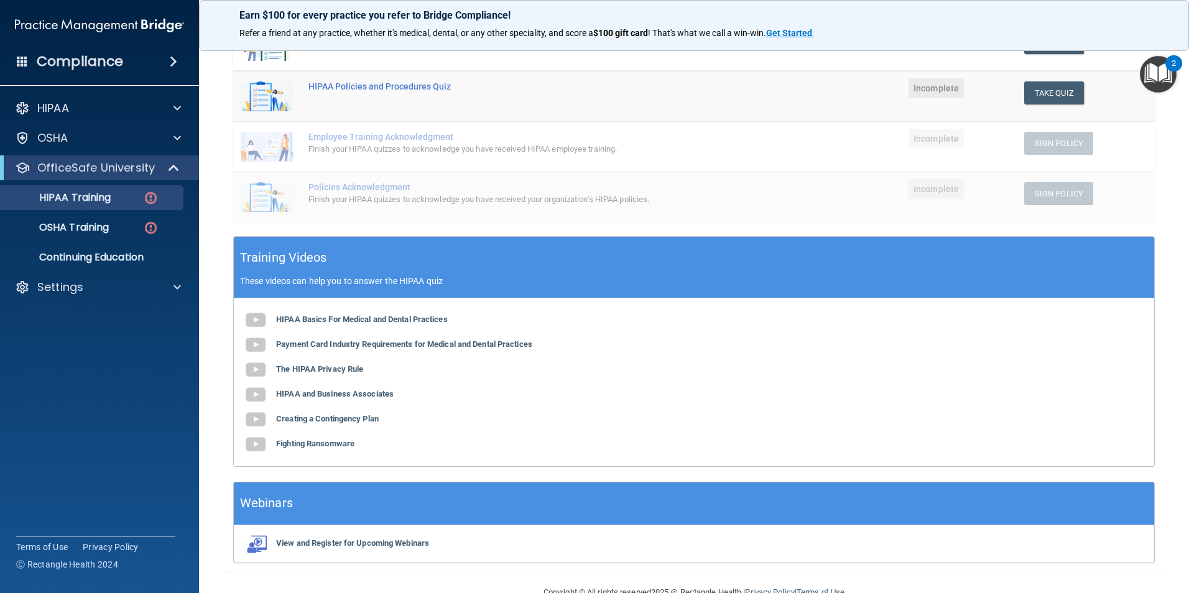
scroll to position [278, 0]
